Goal: Information Seeking & Learning: Learn about a topic

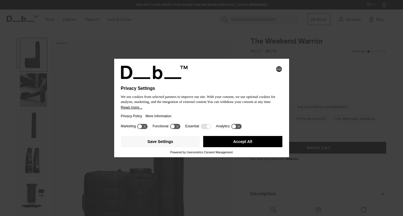
click at [252, 142] on button "Accept All" at bounding box center [242, 141] width 79 height 11
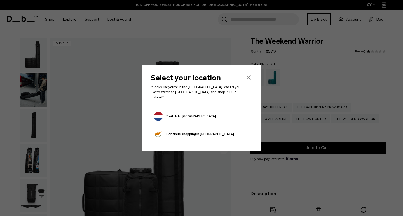
click at [193, 116] on button "Switch to Netherlands" at bounding box center [185, 116] width 62 height 9
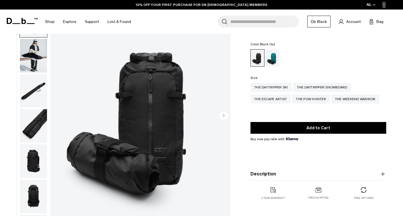
scroll to position [36, 0]
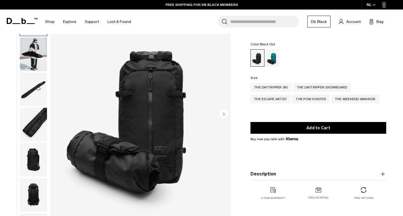
click at [38, 63] on img "button" at bounding box center [33, 54] width 27 height 34
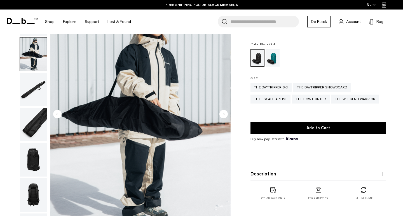
scroll to position [36, 0]
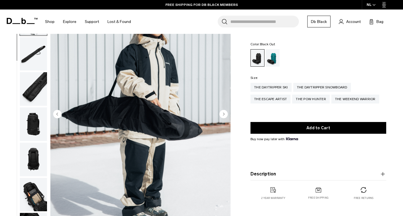
click at [36, 86] on img "button" at bounding box center [33, 89] width 27 height 34
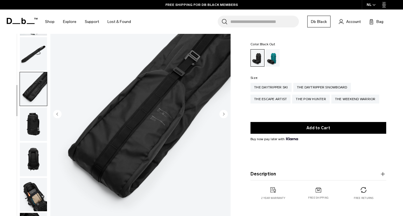
scroll to position [58, 0]
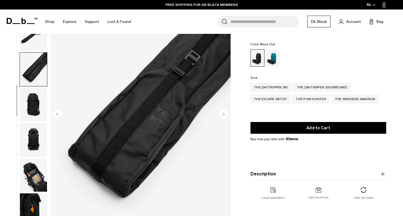
click at [35, 119] on img "button" at bounding box center [33, 105] width 27 height 34
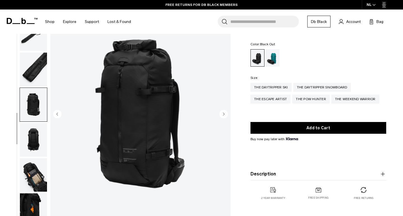
click at [36, 137] on img "button" at bounding box center [33, 140] width 27 height 34
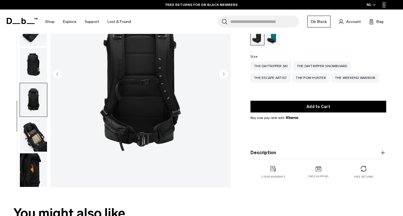
scroll to position [108, 0]
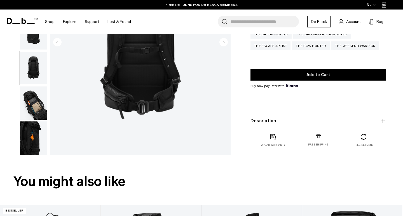
click at [39, 109] on img "button" at bounding box center [33, 103] width 27 height 34
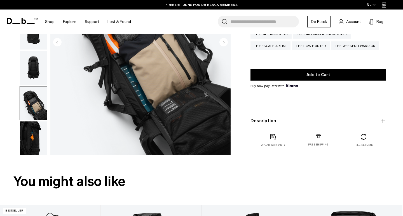
scroll to position [58, 0]
click at [36, 132] on img "button" at bounding box center [33, 138] width 27 height 34
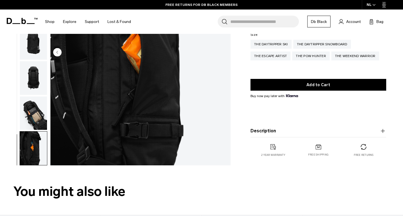
scroll to position [79, 0]
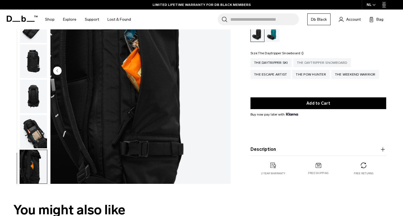
click at [302, 64] on div "The Daytripper Snowboard" at bounding box center [322, 62] width 58 height 9
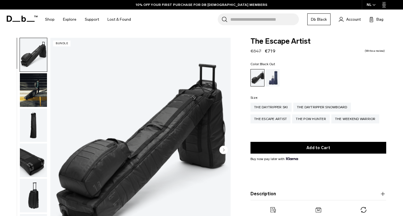
click at [93, 160] on img "1 / 11" at bounding box center [140, 150] width 180 height 225
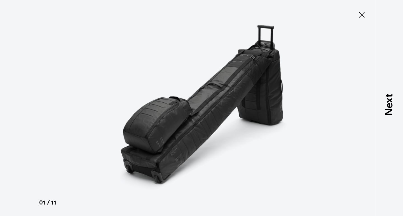
click at [362, 17] on icon at bounding box center [361, 14] width 9 height 9
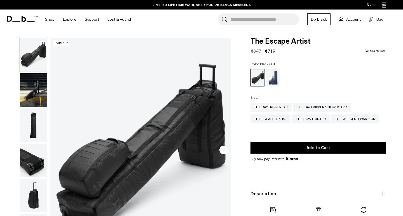
click at [29, 103] on img "button" at bounding box center [33, 90] width 27 height 34
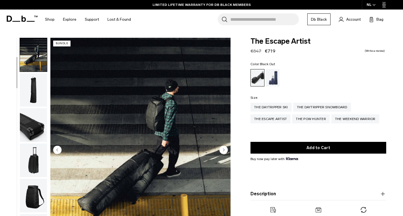
scroll to position [36, 0]
click at [40, 90] on img "button" at bounding box center [33, 90] width 27 height 34
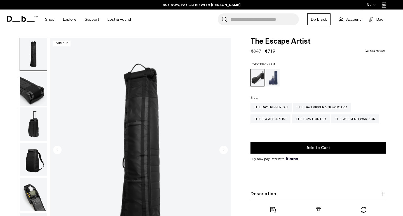
click at [39, 110] on img "button" at bounding box center [33, 124] width 27 height 34
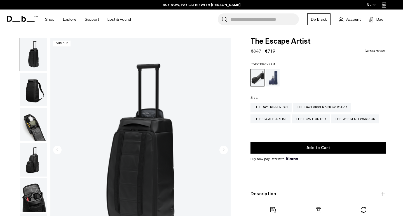
scroll to position [142, 0]
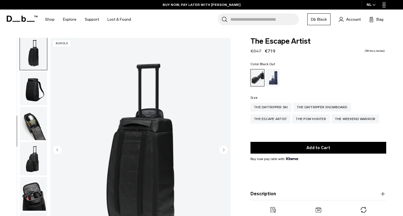
click at [38, 122] on img "button" at bounding box center [33, 124] width 27 height 34
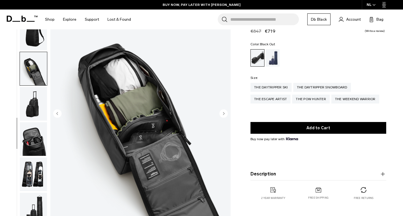
scroll to position [53, 0]
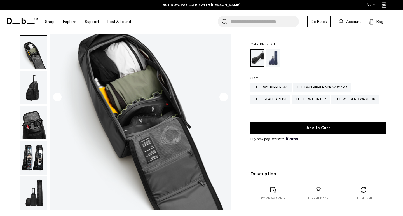
click at [38, 92] on img "button" at bounding box center [33, 88] width 27 height 34
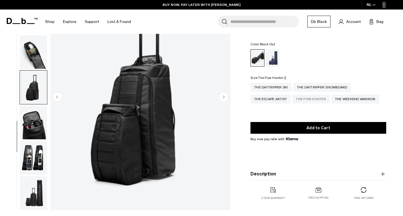
click at [307, 100] on div "The Pow Hunter" at bounding box center [310, 99] width 37 height 9
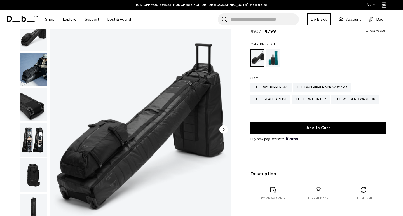
scroll to position [26, 0]
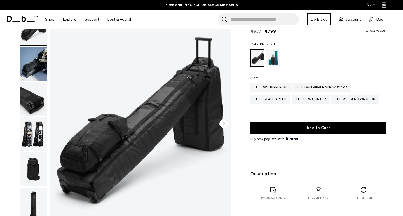
click at [123, 138] on img "1 / 11" at bounding box center [140, 123] width 180 height 225
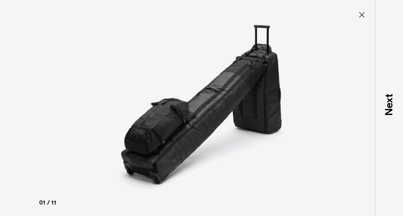
click at [361, 15] on icon at bounding box center [361, 14] width 9 height 9
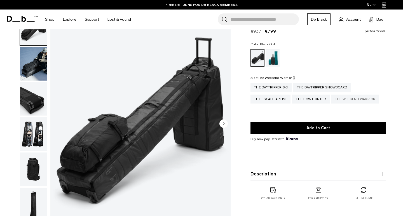
click at [348, 97] on div "The Weekend Warrior" at bounding box center [355, 99] width 48 height 9
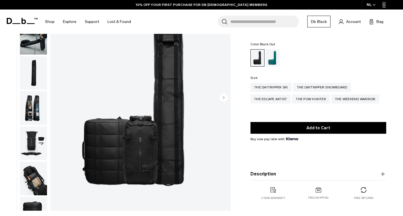
click at [35, 101] on img "button" at bounding box center [33, 108] width 27 height 34
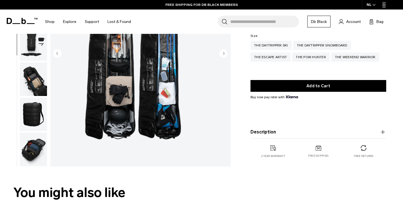
scroll to position [105, 0]
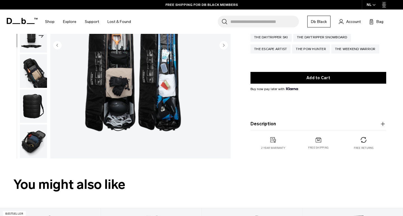
click at [44, 107] on img "button" at bounding box center [33, 107] width 27 height 34
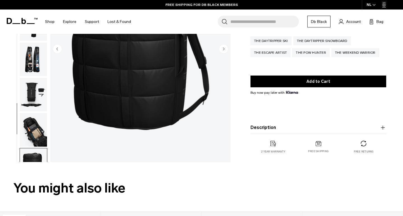
scroll to position [100, 0]
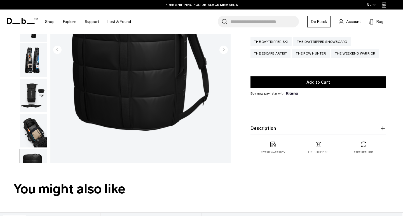
click at [39, 96] on img "button" at bounding box center [33, 96] width 27 height 34
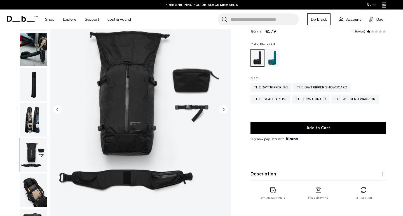
scroll to position [9, 0]
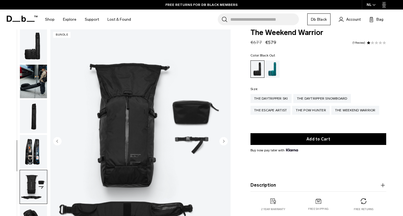
click at [36, 53] on img "button" at bounding box center [33, 46] width 27 height 34
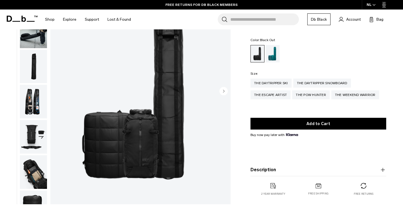
scroll to position [76, 0]
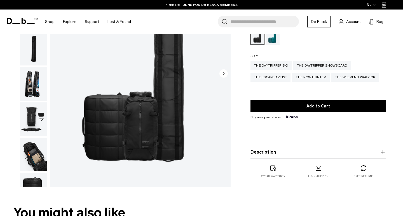
click at [228, 72] on icon "Next slide" at bounding box center [223, 73] width 8 height 8
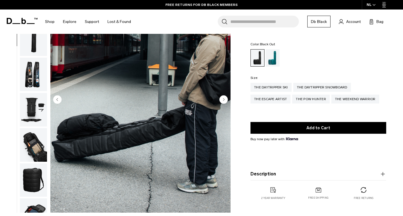
scroll to position [50, 0]
click at [55, 97] on circle "Previous slide" at bounding box center [57, 99] width 8 height 8
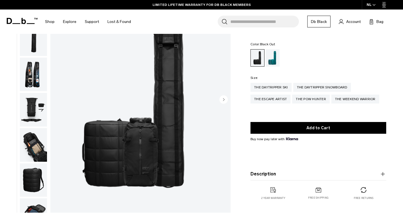
scroll to position [0, 0]
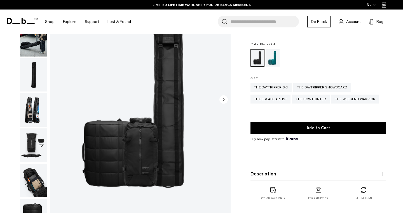
click at [223, 95] on circle "Next slide" at bounding box center [223, 99] width 8 height 8
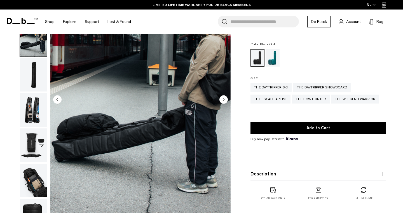
scroll to position [36, 0]
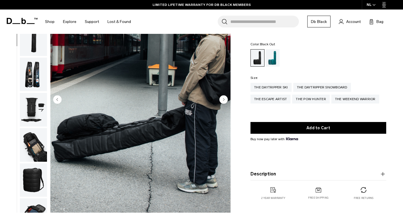
click at [224, 97] on circle "Next slide" at bounding box center [223, 99] width 8 height 8
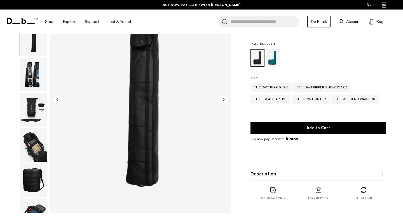
scroll to position [58, 0]
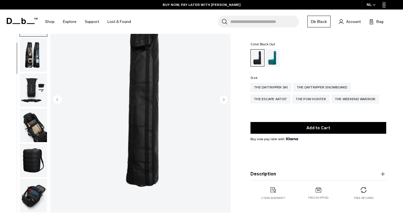
click at [224, 97] on circle "Next slide" at bounding box center [223, 99] width 8 height 8
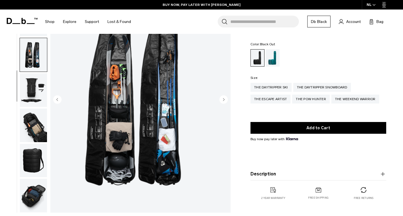
click at [224, 98] on circle "Next slide" at bounding box center [223, 99] width 8 height 8
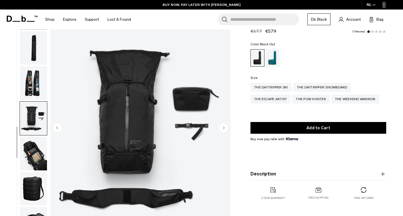
scroll to position [18, 0]
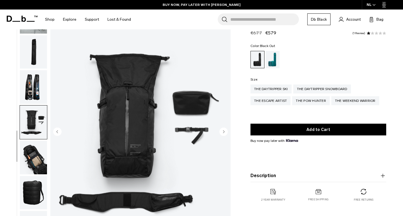
click at [223, 126] on img "5 / 8" at bounding box center [140, 132] width 180 height 225
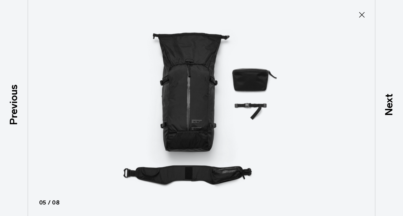
click at [359, 19] on icon at bounding box center [361, 14] width 9 height 9
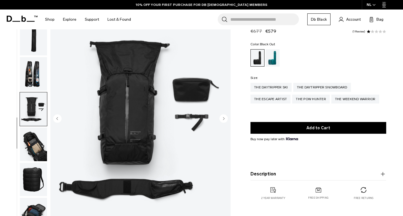
scroll to position [56, 0]
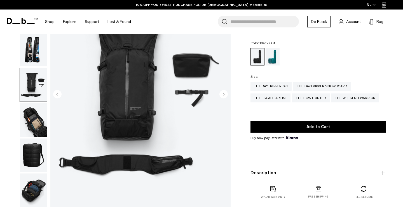
click at [386, 174] on icon "button" at bounding box center [382, 173] width 7 height 7
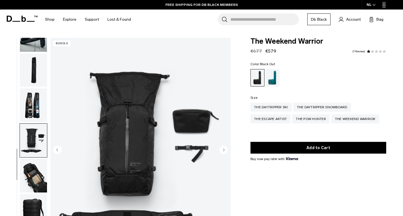
scroll to position [0, 0]
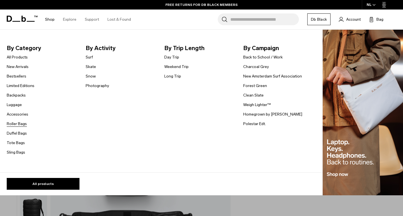
click at [14, 125] on link "Roller Bags" at bounding box center [17, 124] width 20 height 6
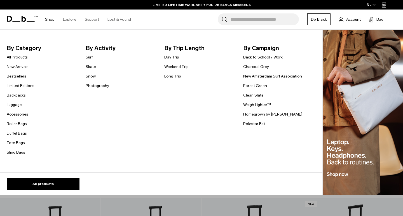
click at [19, 78] on link "Bestsellers" at bounding box center [17, 76] width 20 height 6
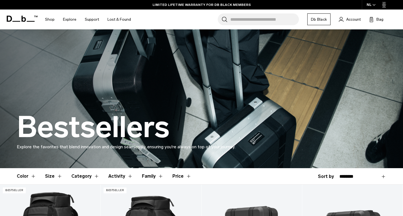
scroll to position [13, 0]
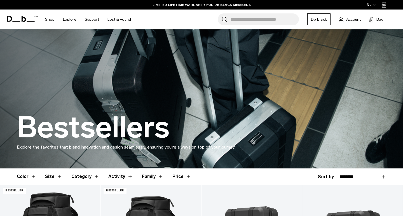
click at [81, 177] on button "Category" at bounding box center [85, 176] width 28 height 16
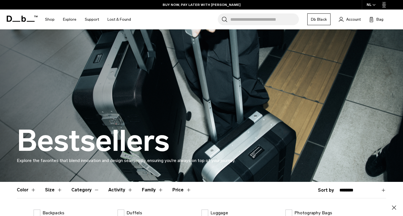
scroll to position [0, 0]
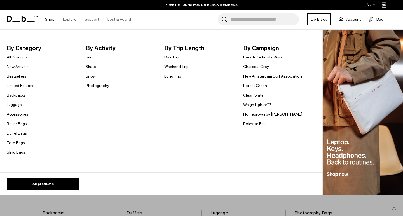
click at [90, 76] on link "Snow" at bounding box center [91, 76] width 10 height 6
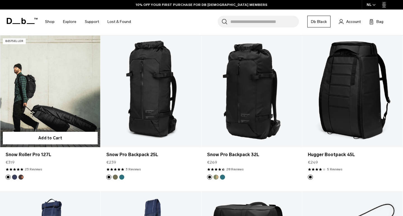
scroll to position [104, 0]
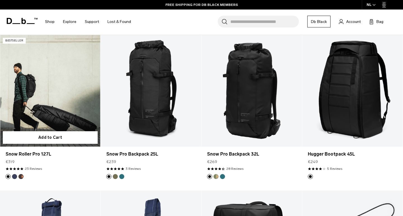
click at [62, 119] on link "Snow Roller Pro 127L" at bounding box center [50, 91] width 100 height 112
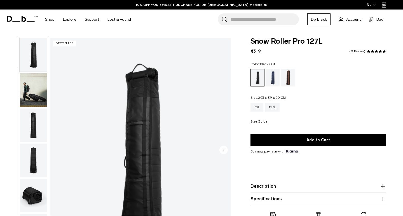
click at [259, 109] on div "70L" at bounding box center [256, 107] width 13 height 9
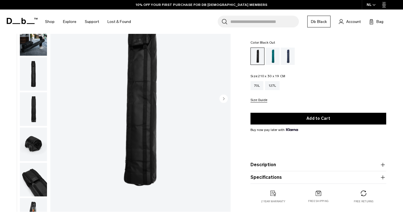
scroll to position [78, 0]
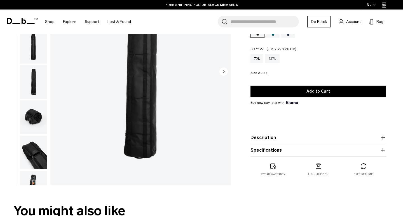
click at [274, 60] on div "127L" at bounding box center [272, 58] width 15 height 9
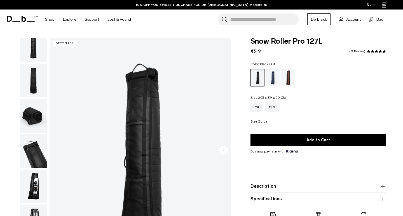
scroll to position [120, 0]
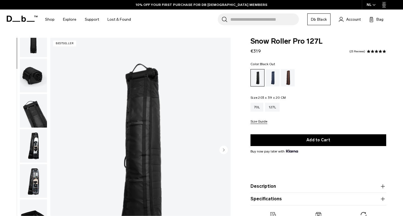
click at [35, 130] on img "button" at bounding box center [33, 146] width 27 height 34
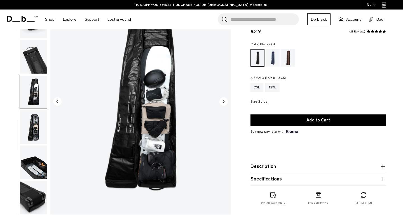
scroll to position [50, 0]
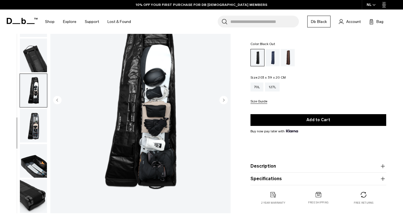
click at [39, 121] on img "button" at bounding box center [33, 126] width 27 height 34
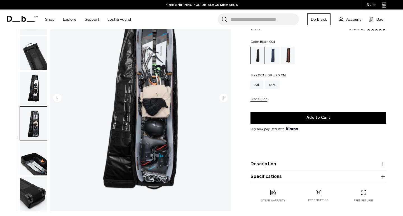
scroll to position [56, 0]
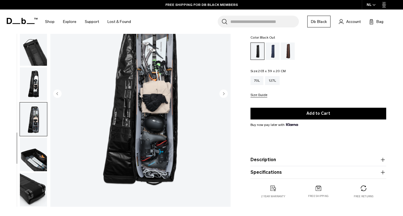
click at [35, 158] on img "button" at bounding box center [33, 155] width 27 height 34
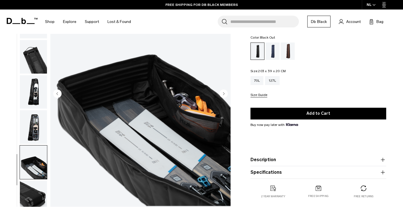
scroll to position [117, 0]
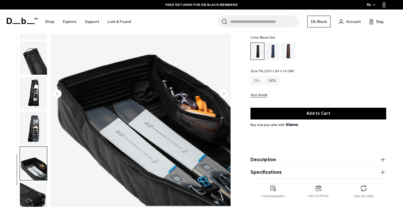
click at [259, 83] on div "70L" at bounding box center [256, 80] width 13 height 9
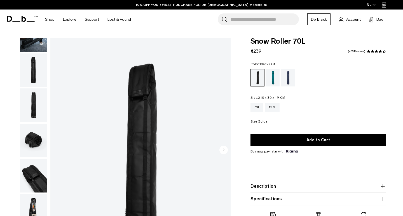
scroll to position [57, 0]
click at [29, 194] on img "button" at bounding box center [33, 211] width 27 height 34
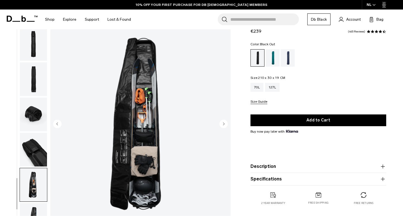
click at [139, 79] on img "7 / 8" at bounding box center [140, 124] width 180 height 225
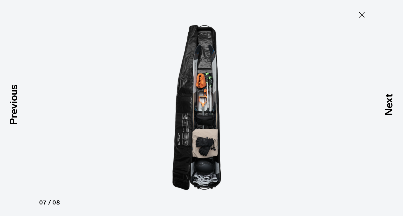
click at [367, 17] on button "Close" at bounding box center [362, 15] width 18 height 12
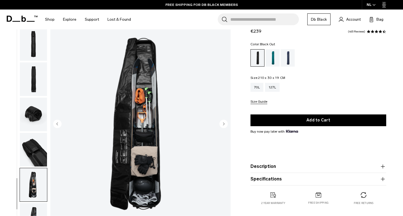
scroll to position [0, 0]
click at [143, 148] on img "7 / 8" at bounding box center [140, 124] width 180 height 225
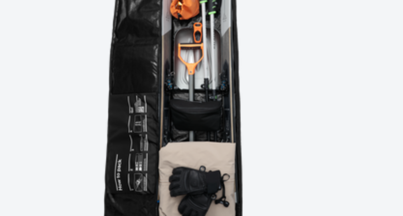
scroll to position [13, 0]
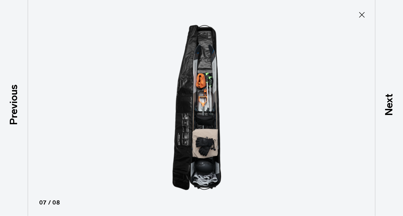
click at [361, 18] on icon at bounding box center [361, 14] width 9 height 9
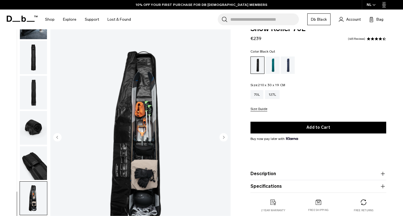
scroll to position [64, 0]
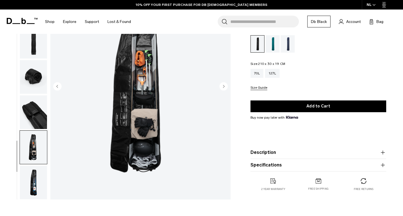
click at [270, 163] on button "Specifications" at bounding box center [318, 165] width 136 height 7
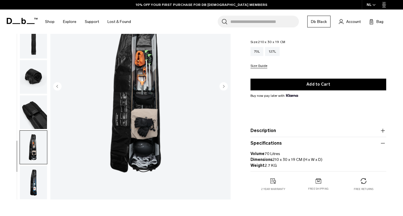
click at [271, 127] on product-accordion "Description Welcome to winter’s answer to the weekend escape bag. Designed to c…" at bounding box center [318, 131] width 136 height 13
click at [269, 130] on button "Description" at bounding box center [318, 130] width 136 height 7
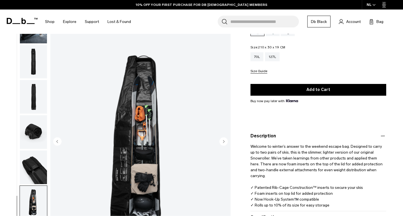
scroll to position [50, 0]
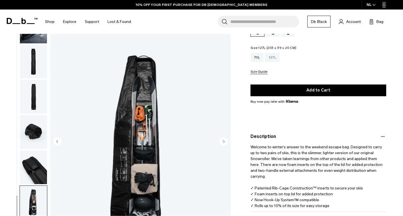
click at [274, 59] on div "127L" at bounding box center [272, 57] width 15 height 9
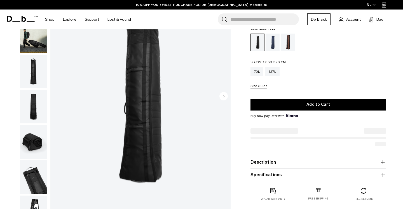
click at [273, 162] on button "Description" at bounding box center [318, 162] width 136 height 7
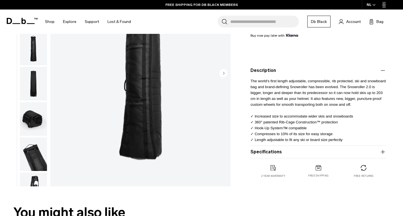
scroll to position [121, 0]
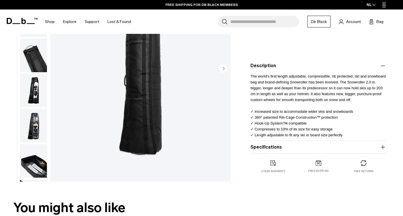
click at [33, 100] on img "button" at bounding box center [33, 91] width 27 height 34
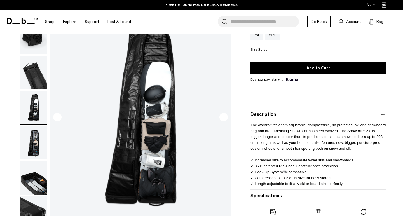
scroll to position [74, 0]
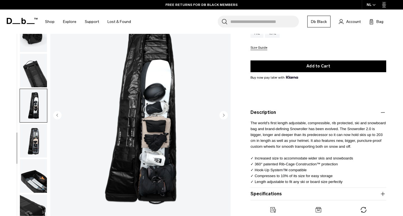
click at [143, 105] on img "7 / 10" at bounding box center [140, 115] width 180 height 225
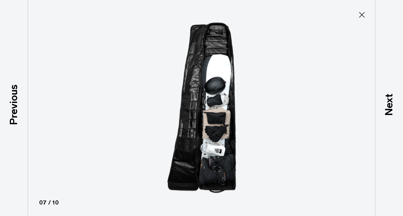
click at [209, 90] on img at bounding box center [202, 108] width 252 height 216
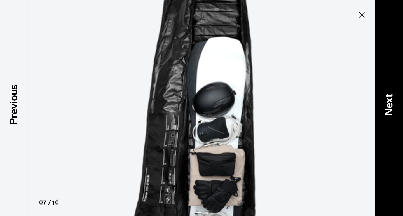
click at [384, 99] on p "Next" at bounding box center [388, 104] width 15 height 22
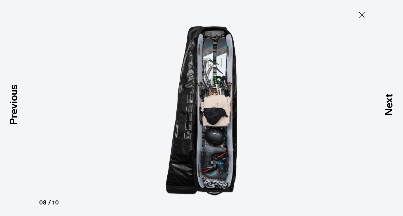
click at [214, 125] on img at bounding box center [202, 108] width 252 height 216
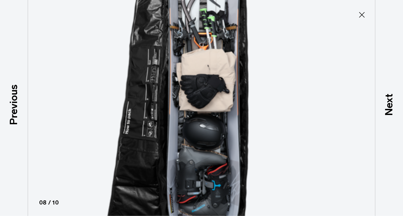
click at [363, 19] on icon at bounding box center [361, 14] width 9 height 9
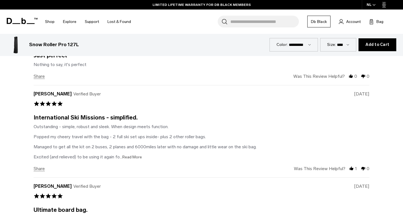
scroll to position [1672, 0]
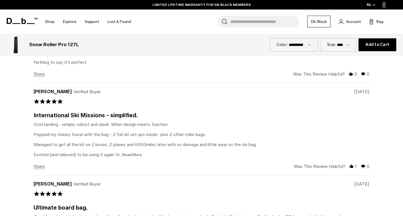
click at [130, 154] on span "...Read More" at bounding box center [131, 155] width 22 height 5
click at [185, 172] on div "D [PERSON_NAME] Verified Buyer 5.0 star rating [DATE] International Ski Mission…" at bounding box center [202, 129] width 336 height 92
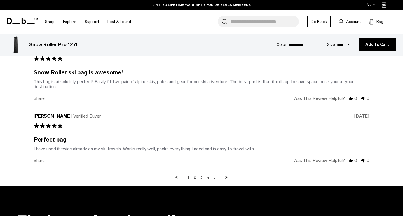
scroll to position [1870, 0]
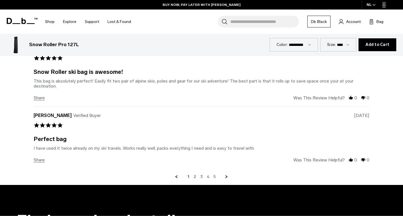
click at [267, 153] on div "K [PERSON_NAME] Verified Buyer 5.0 star rating [DATE] Perfect bag Review by [PE…" at bounding box center [202, 138] width 336 height 62
click at [195, 176] on link "2" at bounding box center [195, 176] width 3 height 5
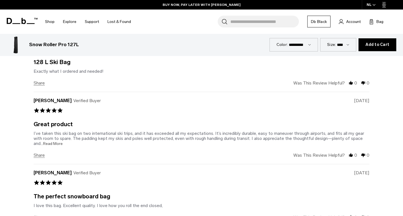
scroll to position [1731, 0]
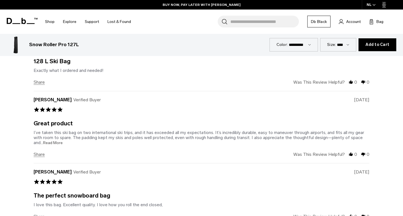
click at [51, 142] on span "...Read More" at bounding box center [52, 142] width 22 height 5
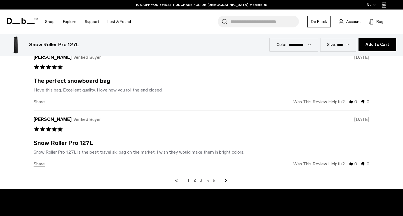
scroll to position [1846, 0]
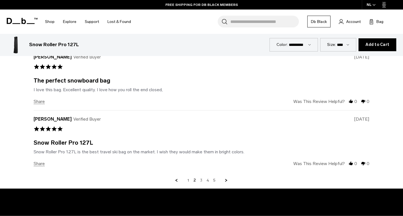
click at [201, 179] on link "3" at bounding box center [201, 180] width 2 height 5
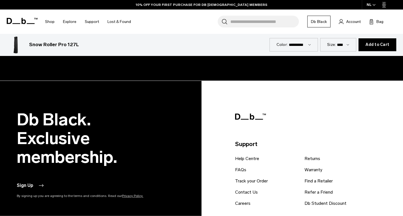
scroll to position [2064, 0]
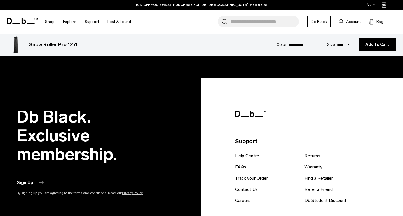
click at [239, 165] on link "FAQs" at bounding box center [240, 167] width 11 height 7
